Goal: Find specific page/section: Find specific page/section

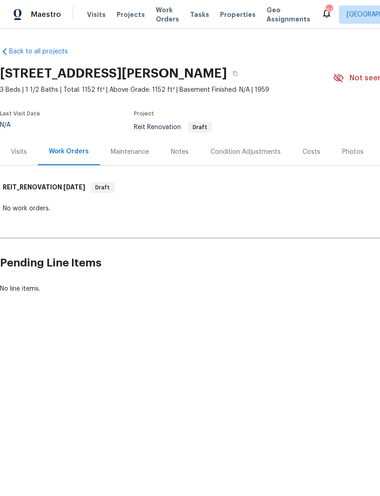
click at [126, 15] on span "Projects" at bounding box center [131, 14] width 28 height 9
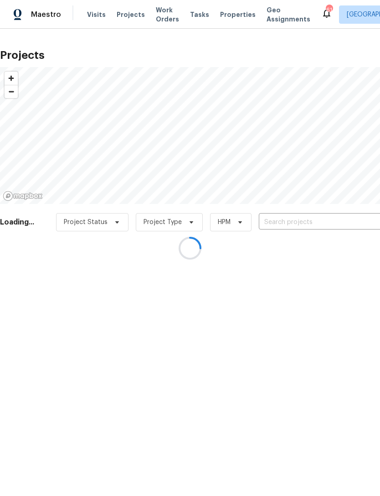
click at [303, 219] on div at bounding box center [190, 248] width 380 height 496
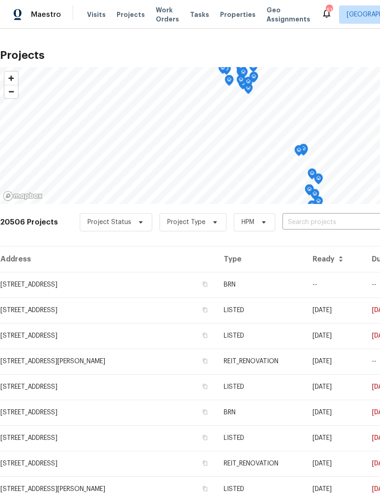
click at [313, 220] on input "text" at bounding box center [335, 222] width 104 height 14
type input "1084 d"
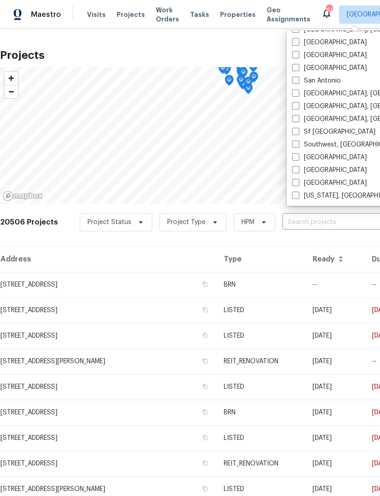
scroll to position [611, 0]
click at [296, 171] on span at bounding box center [295, 169] width 7 height 7
click at [296, 171] on input "[GEOGRAPHIC_DATA]" at bounding box center [295, 169] width 6 height 6
checkbox input "true"
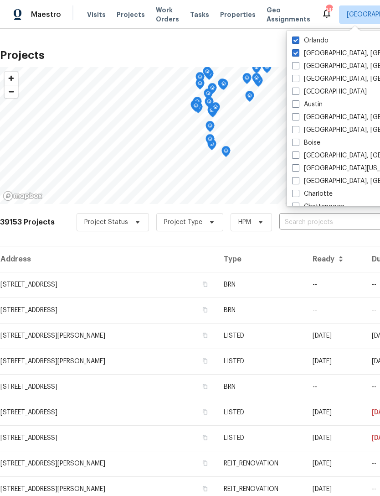
click at [307, 224] on input "text" at bounding box center [332, 222] width 104 height 14
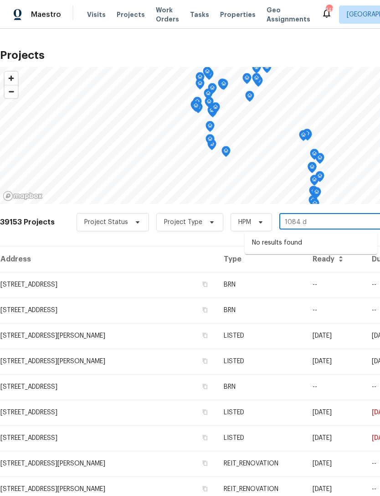
type input "1084 do"
